Goal: Task Accomplishment & Management: Use online tool/utility

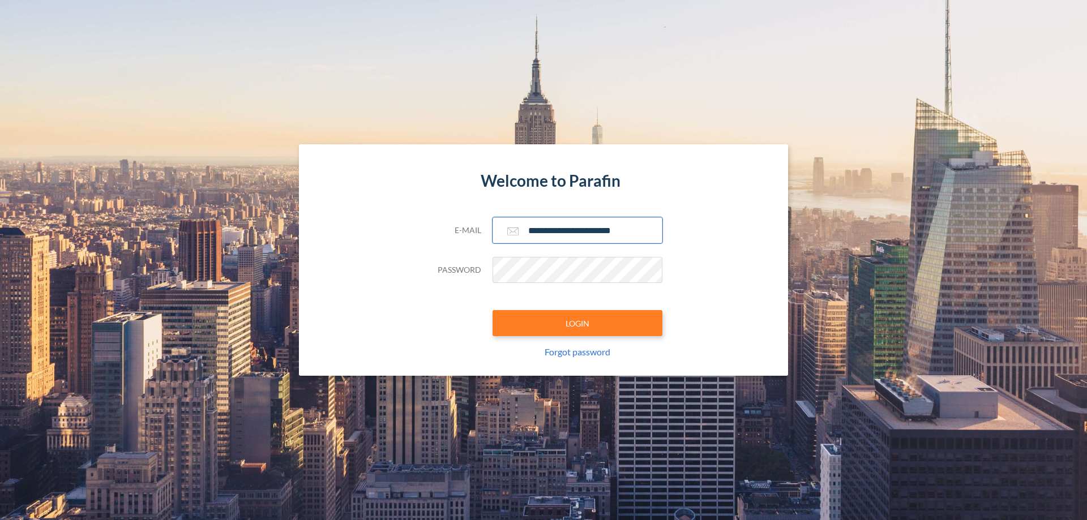
type input "**********"
click at [577, 323] on button "LOGIN" at bounding box center [577, 323] width 170 height 26
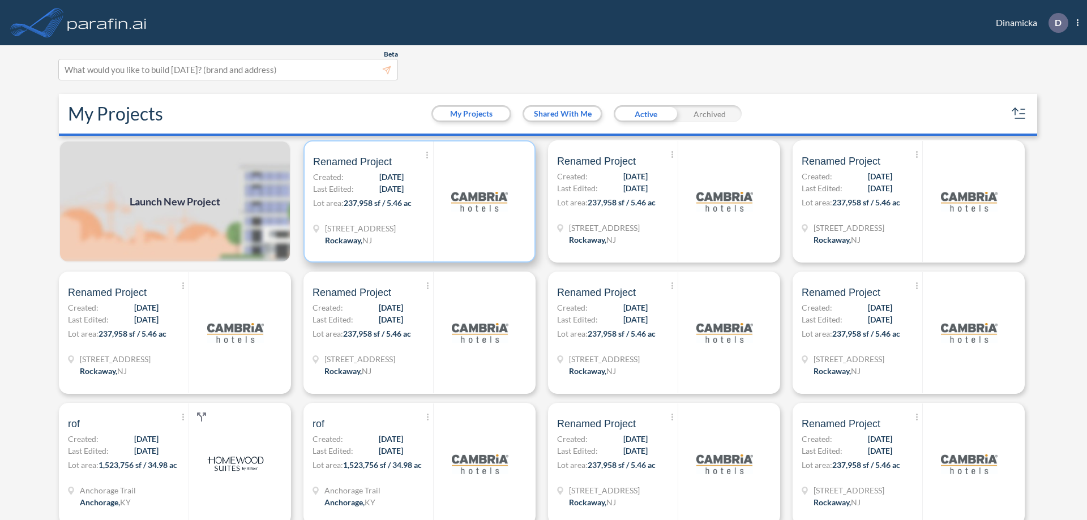
scroll to position [3, 0]
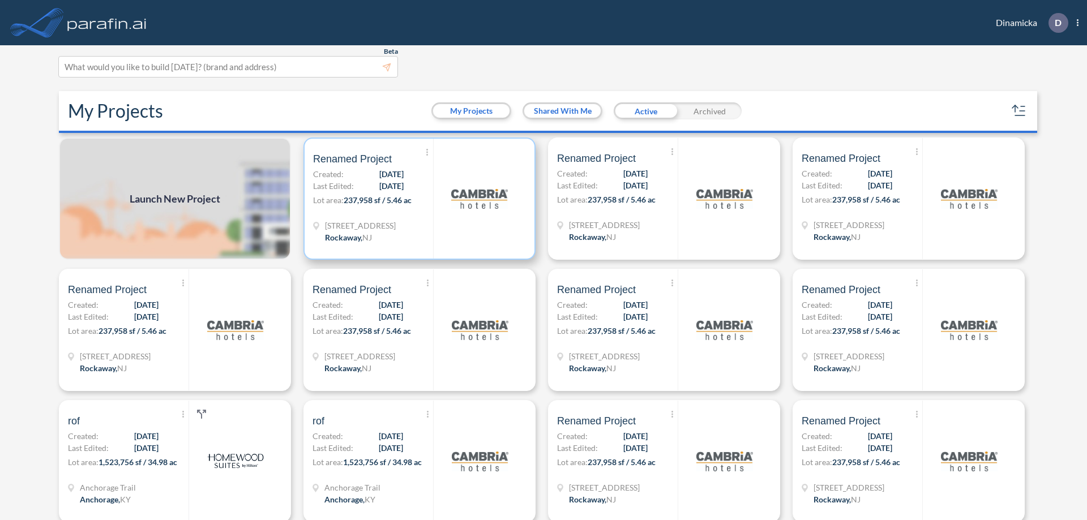
click at [417, 199] on p "Lot area: 237,958 sf / 5.46 ac" at bounding box center [373, 202] width 120 height 16
